Goal: Task Accomplishment & Management: Manage account settings

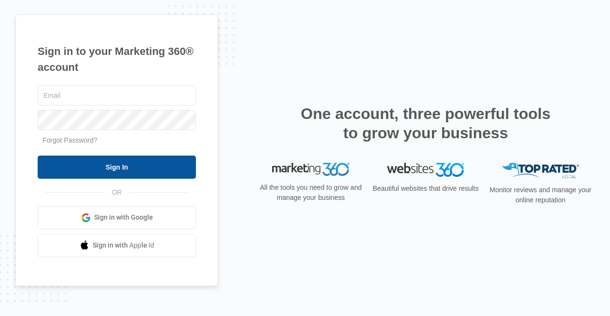
type input "[EMAIL_ADDRESS][DOMAIN_NAME]"
click at [88, 167] on input "Sign In" at bounding box center [117, 167] width 158 height 23
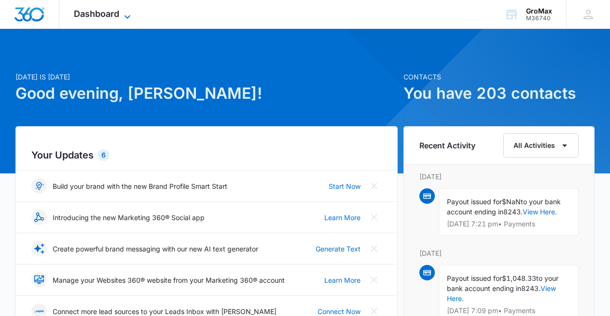
click at [127, 12] on icon at bounding box center [128, 17] width 12 height 12
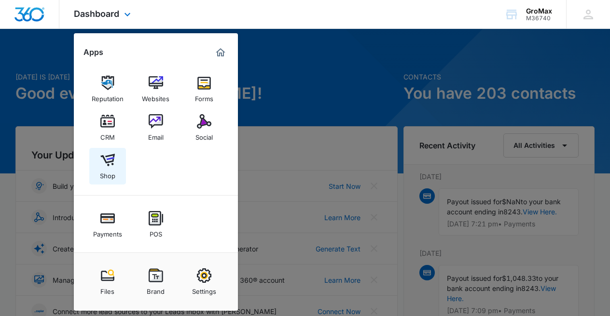
click at [114, 158] on img at bounding box center [107, 160] width 14 height 14
